Goal: Find specific page/section: Find specific page/section

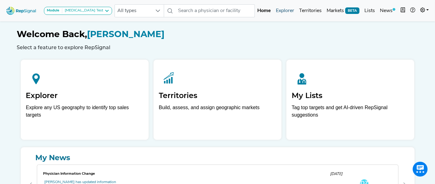
click at [289, 12] on link "Explorer" at bounding box center [285, 11] width 23 height 12
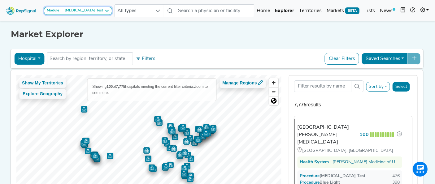
click at [84, 13] on button "Module [MEDICAL_DATA] Test" at bounding box center [78, 11] width 68 height 8
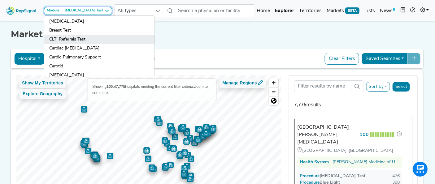
scroll to position [34, 0]
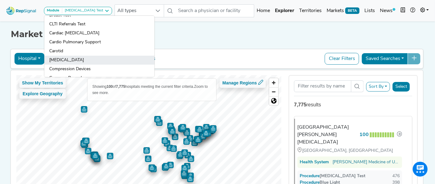
click at [66, 56] on link "[MEDICAL_DATA]" at bounding box center [99, 60] width 110 height 9
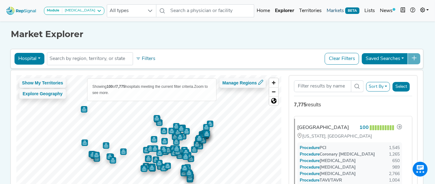
click at [337, 12] on link "Markets BETA" at bounding box center [343, 11] width 38 height 12
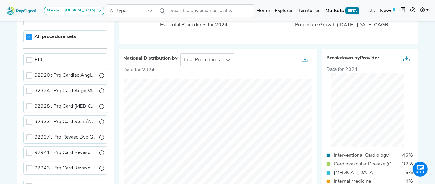
scroll to position [69, 0]
drag, startPoint x: 29, startPoint y: 58, endPoint x: 32, endPoint y: 59, distance: 3.5
click at [29, 58] on div at bounding box center [29, 59] width 6 height 6
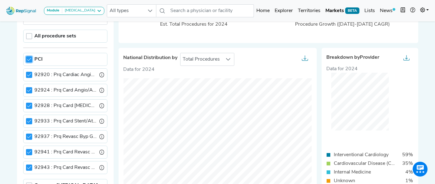
click at [31, 57] on icon at bounding box center [29, 59] width 4 height 4
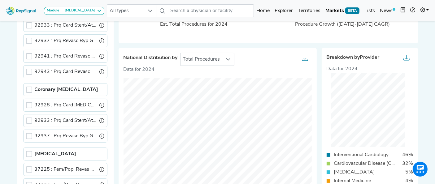
scroll to position [103, 0]
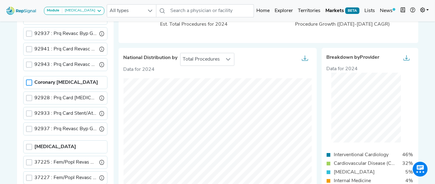
click at [28, 80] on div at bounding box center [29, 83] width 6 height 6
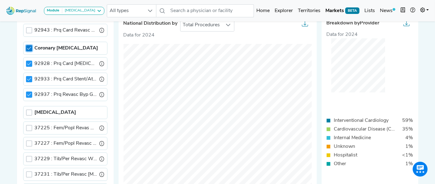
click at [29, 46] on icon at bounding box center [29, 48] width 4 height 4
click at [28, 110] on div at bounding box center [29, 113] width 6 height 6
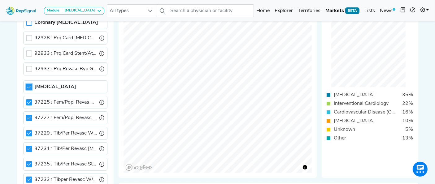
scroll to position [138, 0]
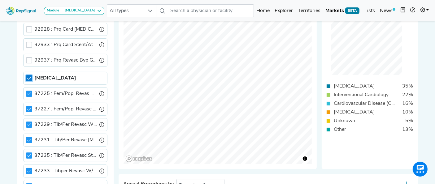
click at [30, 76] on icon at bounding box center [29, 78] width 4 height 4
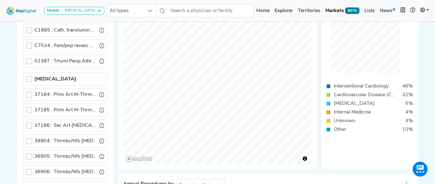
scroll to position [275, 0]
click at [26, 76] on div at bounding box center [29, 79] width 6 height 6
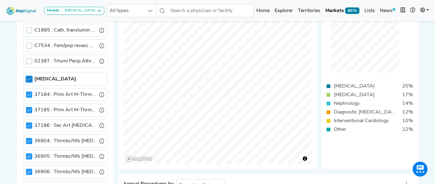
scroll to position [2, 2]
click at [26, 77] on div at bounding box center [29, 79] width 6 height 6
